Goal: Check status: Check status

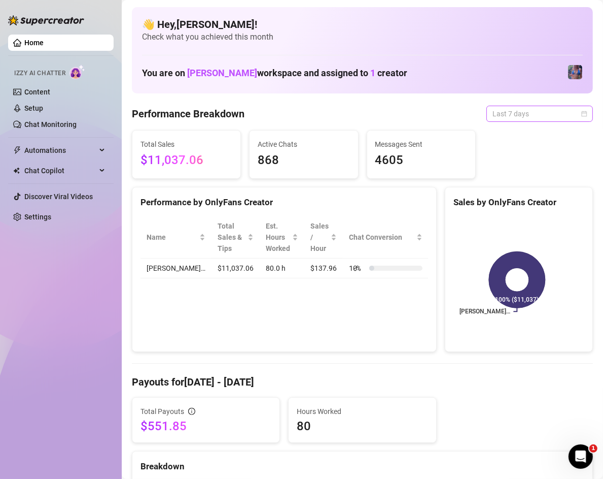
click at [506, 114] on span "Last 7 days" at bounding box center [540, 113] width 94 height 15
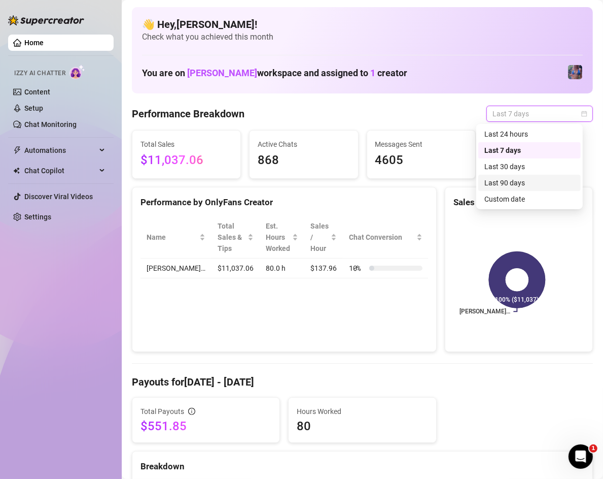
click at [521, 177] on div "Last 90 days" at bounding box center [530, 182] width 90 height 11
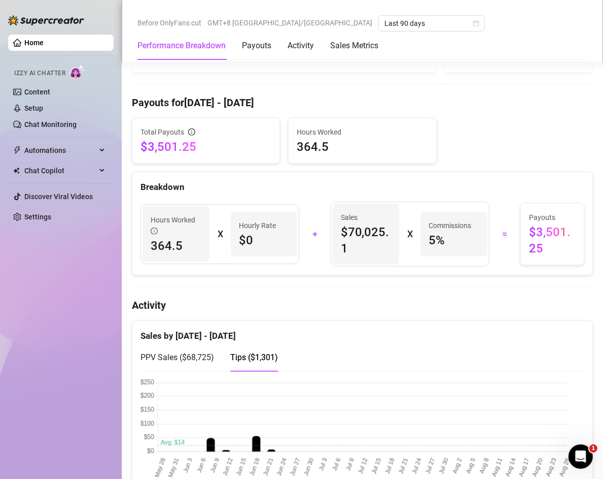
scroll to position [548, 0]
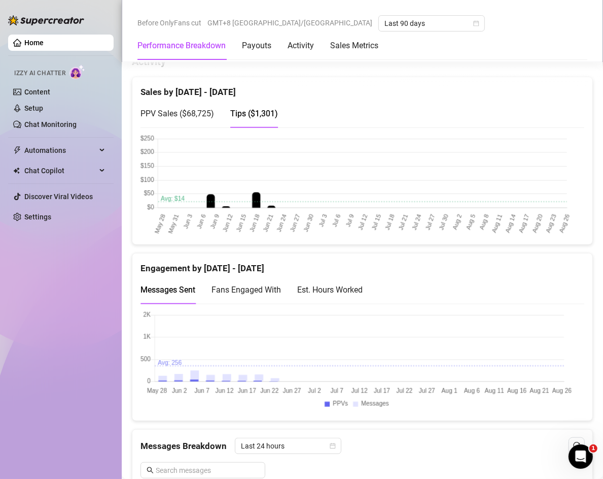
click at [187, 117] on span "PPV Sales ( $68,725 )" at bounding box center [178, 114] width 74 height 10
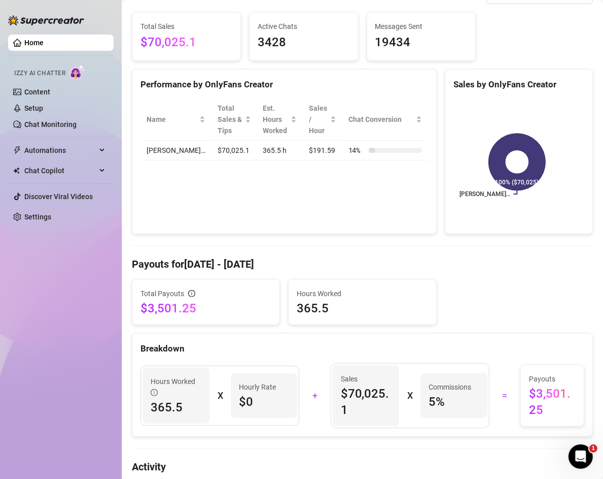
scroll to position [0, 0]
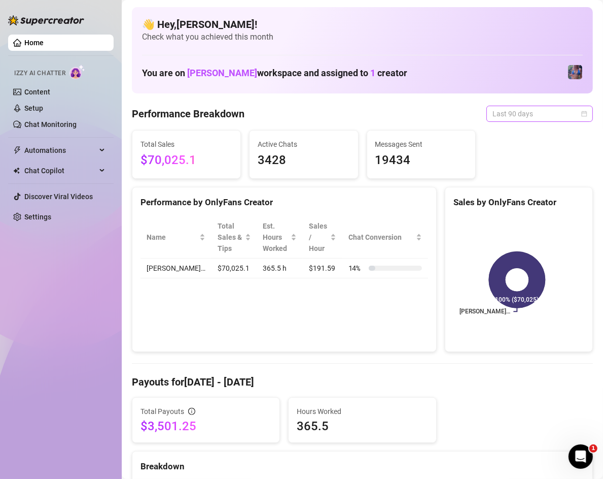
click at [549, 113] on span "Last 90 days" at bounding box center [540, 113] width 94 height 15
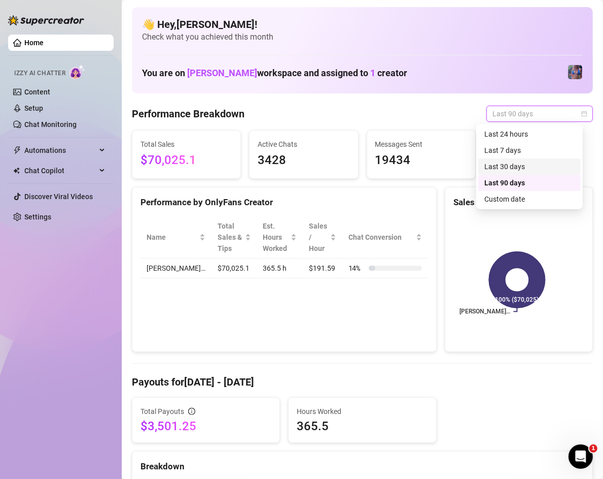
click at [522, 166] on div "Last 30 days" at bounding box center [530, 166] width 90 height 11
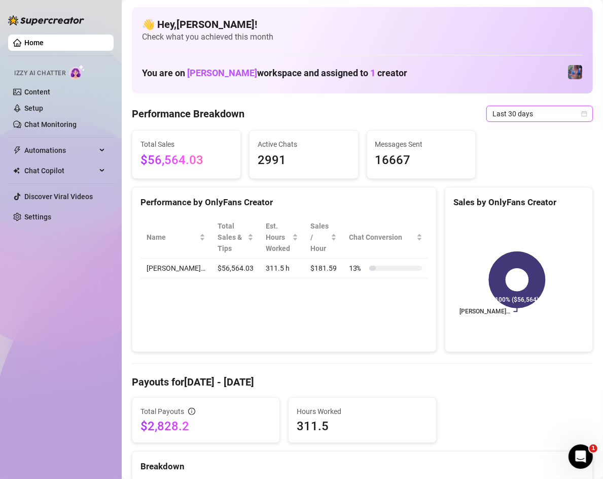
click at [539, 110] on span "Last 30 days" at bounding box center [540, 113] width 94 height 15
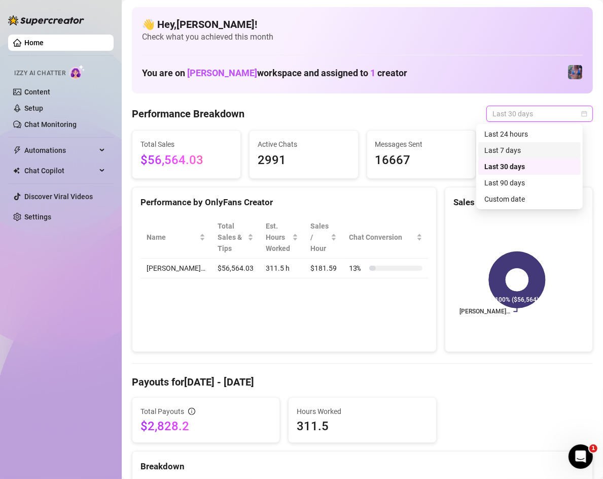
click at [519, 153] on div "Last 7 days" at bounding box center [530, 150] width 90 height 11
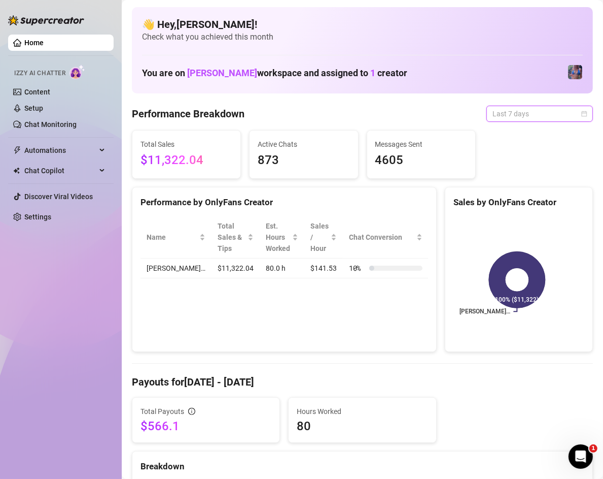
click at [546, 112] on span "Last 7 days" at bounding box center [540, 113] width 94 height 15
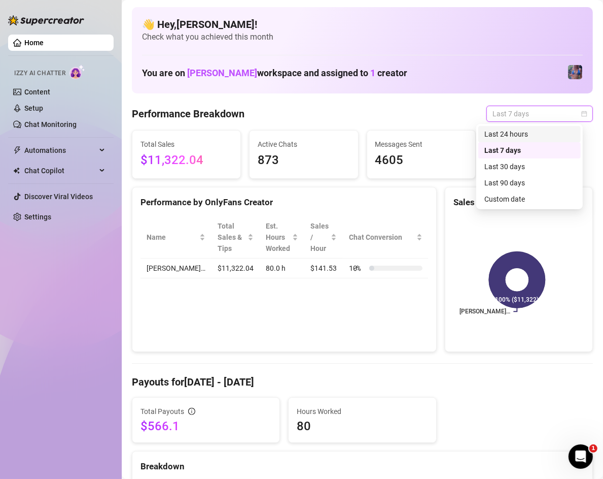
drag, startPoint x: 527, startPoint y: 135, endPoint x: 525, endPoint y: 150, distance: 14.9
click at [528, 135] on div "Last 24 hours" at bounding box center [530, 133] width 90 height 11
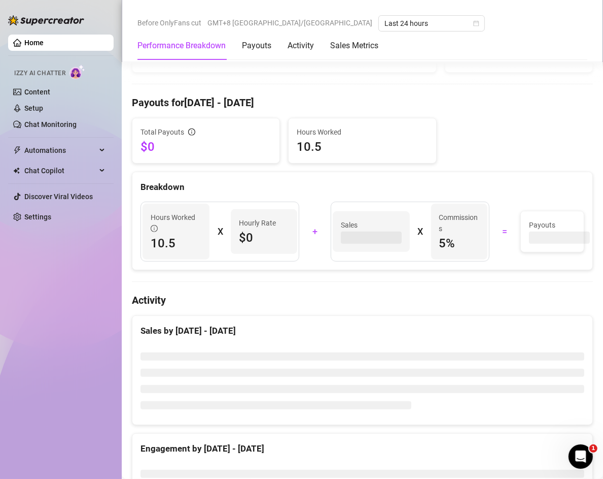
scroll to position [312, 0]
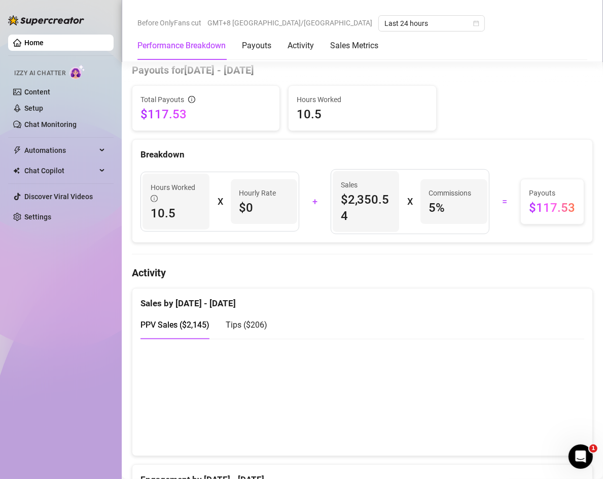
click at [256, 327] on span "Tips ( $206 )" at bounding box center [247, 325] width 42 height 10
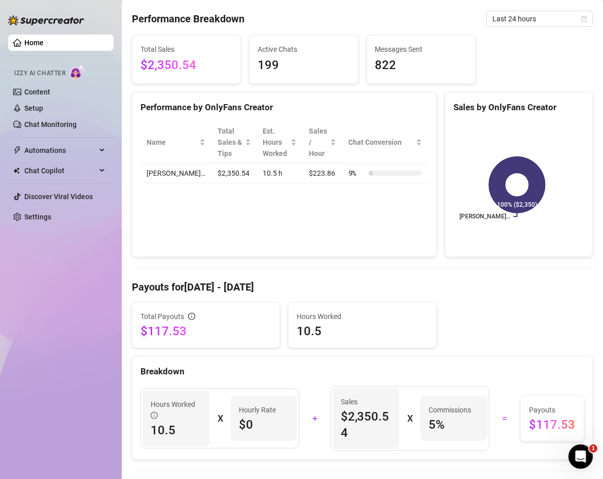
scroll to position [0, 0]
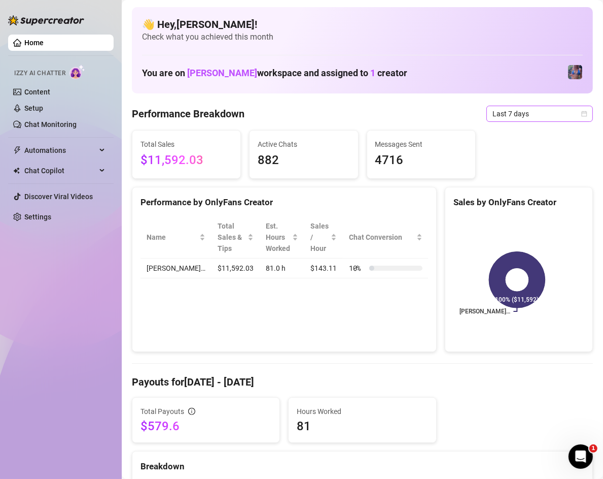
click at [530, 116] on span "Last 7 days" at bounding box center [540, 113] width 94 height 15
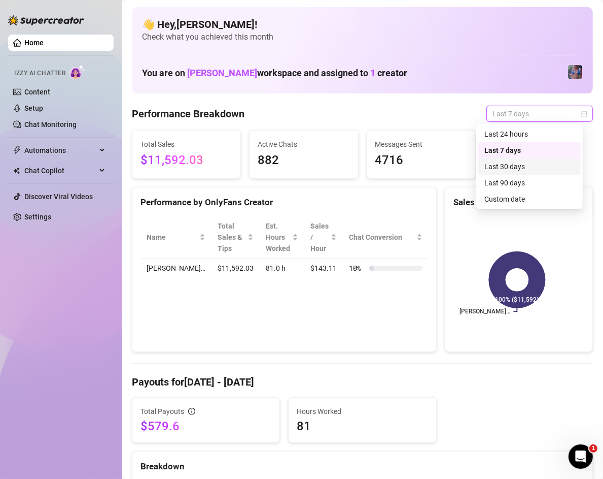
click at [533, 162] on div "Last 30 days" at bounding box center [530, 166] width 90 height 11
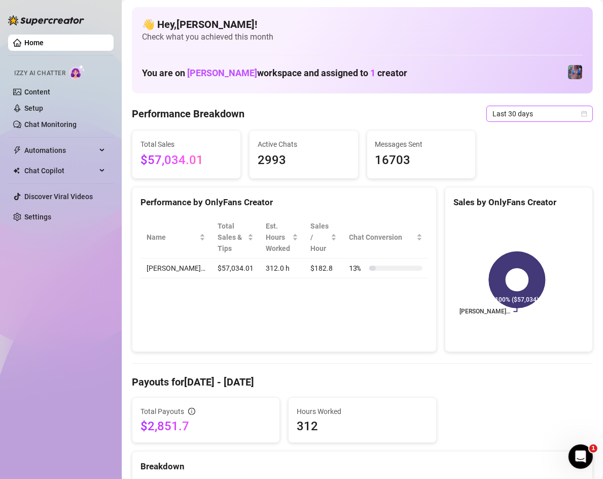
click at [504, 116] on span "Last 30 days" at bounding box center [540, 113] width 94 height 15
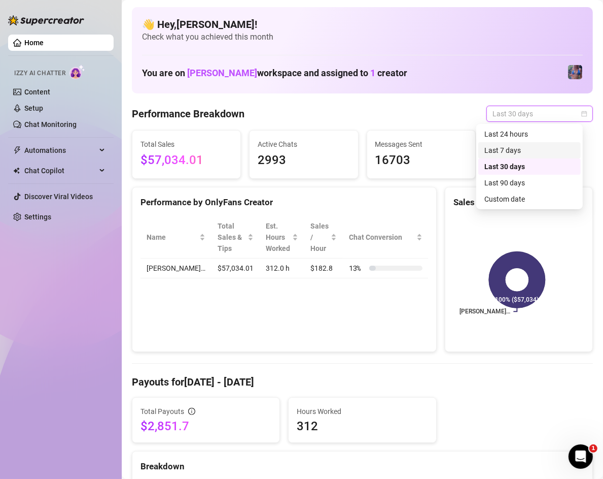
click at [511, 143] on div "Last 7 days" at bounding box center [530, 150] width 103 height 16
